Goal: Task Accomplishment & Management: Use online tool/utility

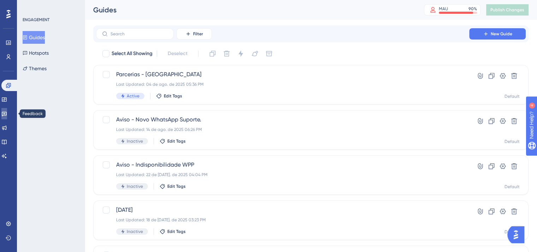
click at [7, 116] on icon at bounding box center [4, 114] width 6 height 6
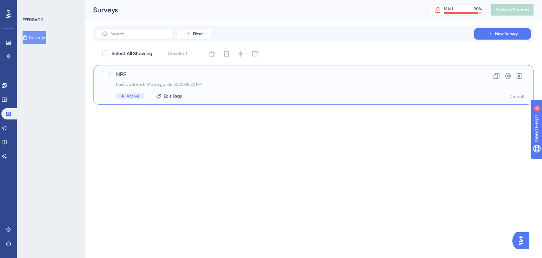
click at [230, 102] on div "NPS Last Updated: 19 de ago. de 2025 05:22 PM Active Edit Tags Clone Settings D…" at bounding box center [313, 85] width 440 height 40
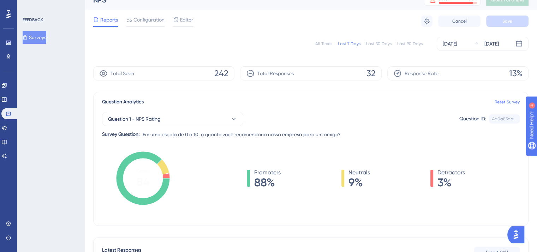
scroll to position [4, 0]
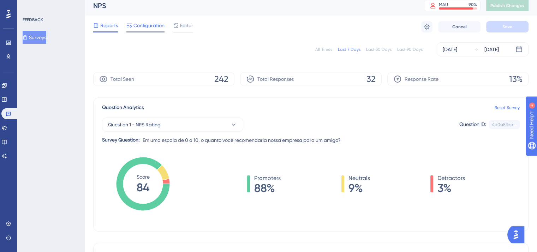
click at [141, 26] on span "Configuration" at bounding box center [148, 25] width 31 height 8
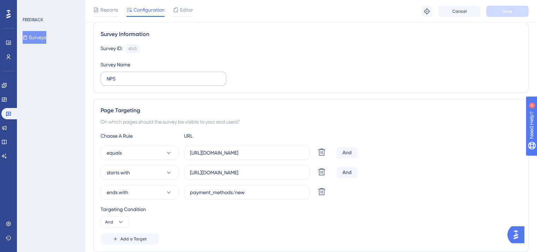
scroll to position [54, 0]
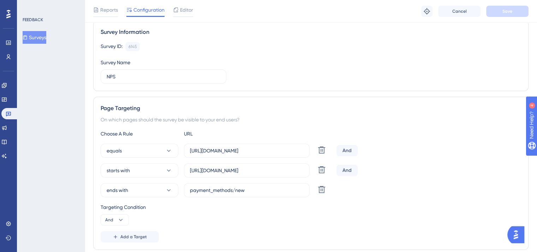
click at [353, 152] on div "And" at bounding box center [346, 150] width 21 height 11
click at [351, 153] on div "And" at bounding box center [346, 150] width 21 height 11
click at [347, 151] on div "And" at bounding box center [346, 150] width 21 height 11
click at [322, 154] on icon at bounding box center [321, 150] width 8 height 8
type input "payment_methods/new"
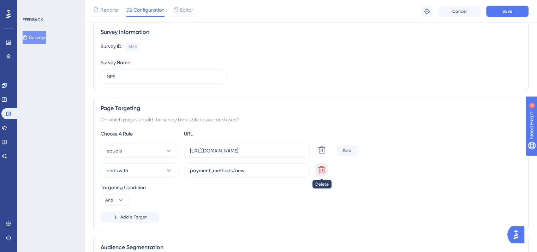
click at [322, 154] on icon at bounding box center [321, 150] width 8 height 8
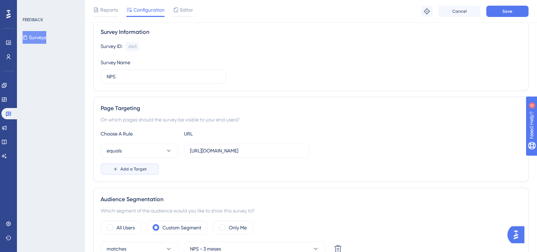
click at [141, 173] on button "Add a Target" at bounding box center [130, 168] width 58 height 11
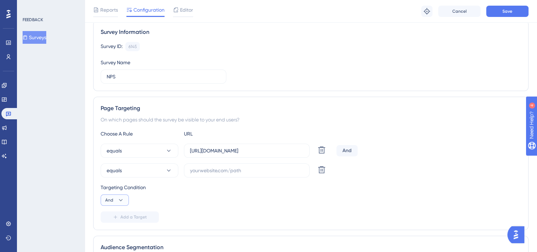
click at [123, 195] on button "And" at bounding box center [115, 199] width 28 height 11
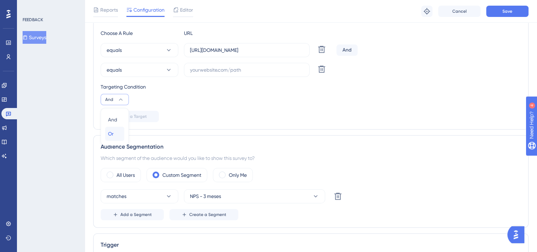
click at [120, 132] on div "Or Or" at bounding box center [114, 134] width 13 height 14
click at [132, 72] on button "equals" at bounding box center [140, 70] width 78 height 14
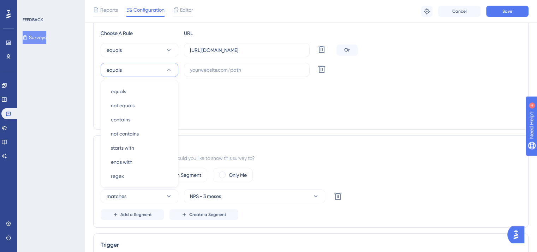
scroll to position [161, 0]
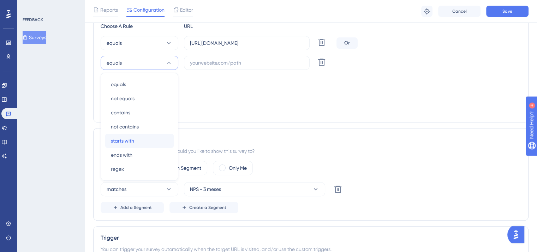
click at [131, 137] on span "starts with" at bounding box center [122, 141] width 23 height 8
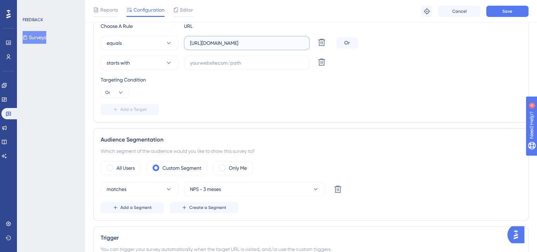
click at [241, 44] on input "[URL][DOMAIN_NAME]" at bounding box center [247, 43] width 114 height 8
click at [227, 61] on input "text" at bounding box center [247, 63] width 114 height 8
paste input "[URL][DOMAIN_NAME]"
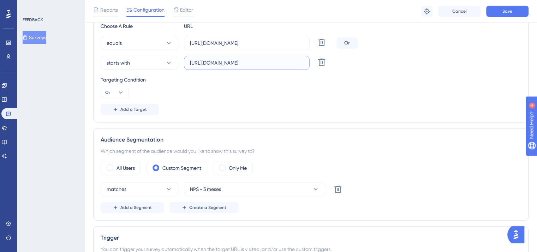
type input "[URL][DOMAIN_NAME]"
click at [126, 108] on span "Add a Target" at bounding box center [133, 110] width 26 height 6
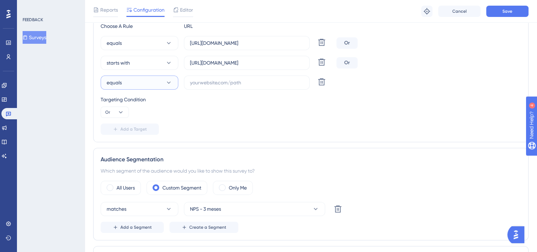
click at [144, 85] on button "equals" at bounding box center [140, 83] width 78 height 14
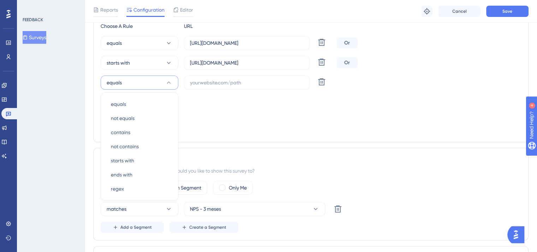
scroll to position [181, 0]
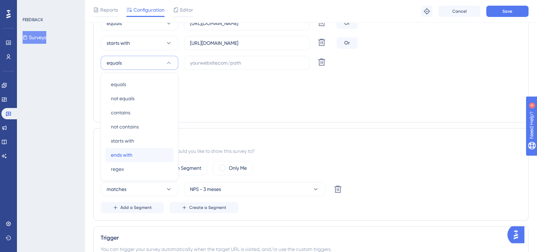
click at [137, 152] on div "ends with ends with" at bounding box center [139, 155] width 57 height 14
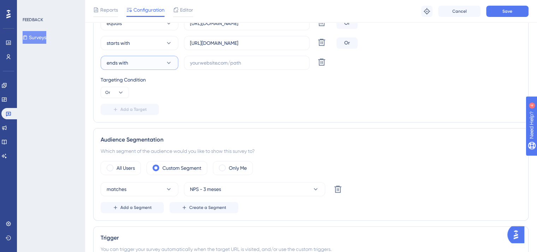
click at [152, 61] on button "ends with" at bounding box center [140, 63] width 78 height 14
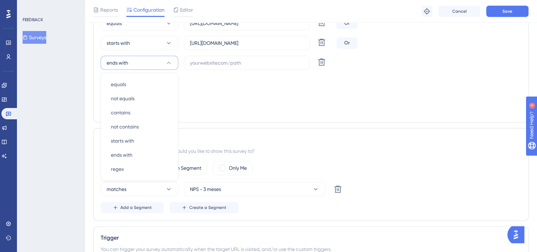
scroll to position [181, 0]
click at [138, 139] on div "starts with starts with" at bounding box center [139, 141] width 57 height 14
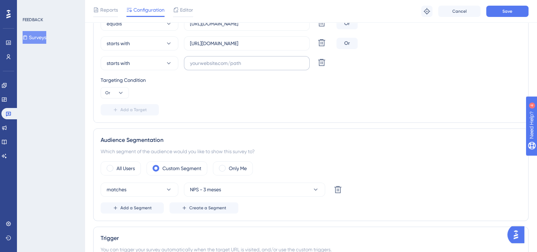
click at [225, 68] on label at bounding box center [247, 63] width 126 height 14
click at [225, 67] on input "text" at bounding box center [247, 63] width 114 height 8
paste input "[URL][DOMAIN_NAME]"
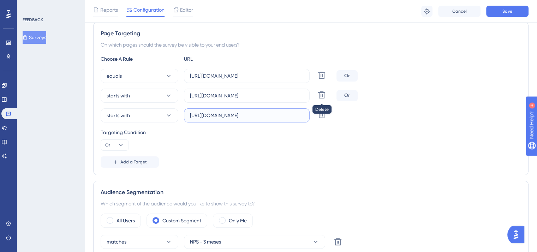
scroll to position [126, 0]
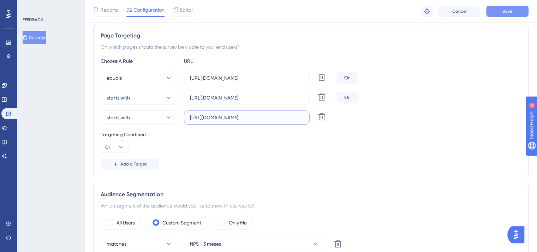
type input "[URL][DOMAIN_NAME]"
click at [503, 15] on button "Save" at bounding box center [507, 11] width 42 height 11
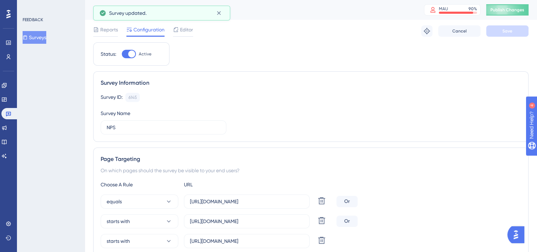
scroll to position [0, 0]
click at [507, 14] on button "Publish Changes" at bounding box center [507, 9] width 42 height 11
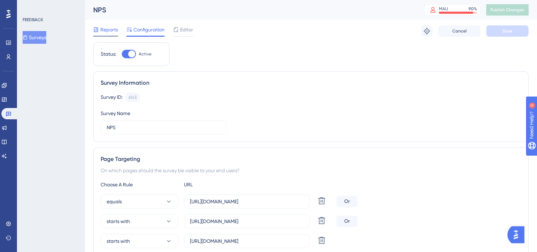
click at [109, 29] on span "Reports" at bounding box center [109, 29] width 18 height 8
